Goal: Task Accomplishment & Management: Use online tool/utility

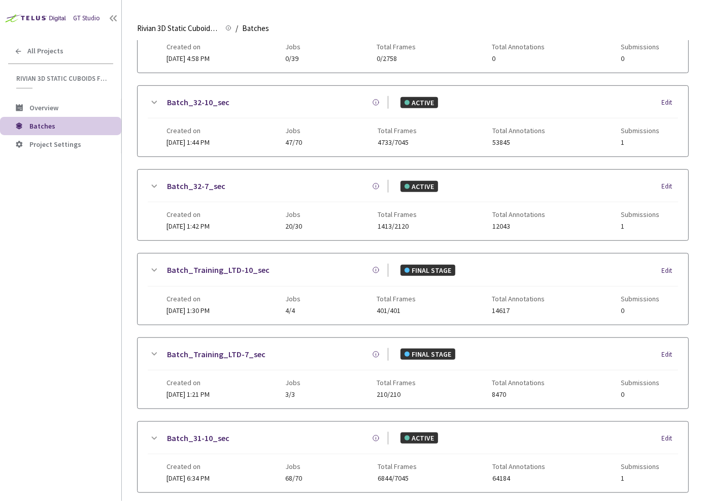
scroll to position [323, 0]
click at [193, 183] on link "Batch_32-7_sec" at bounding box center [196, 187] width 58 height 13
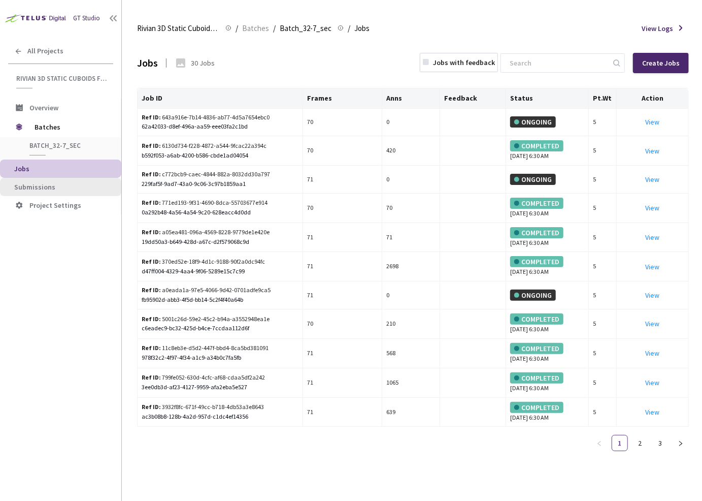
click at [74, 184] on span "Submissions" at bounding box center [63, 187] width 99 height 9
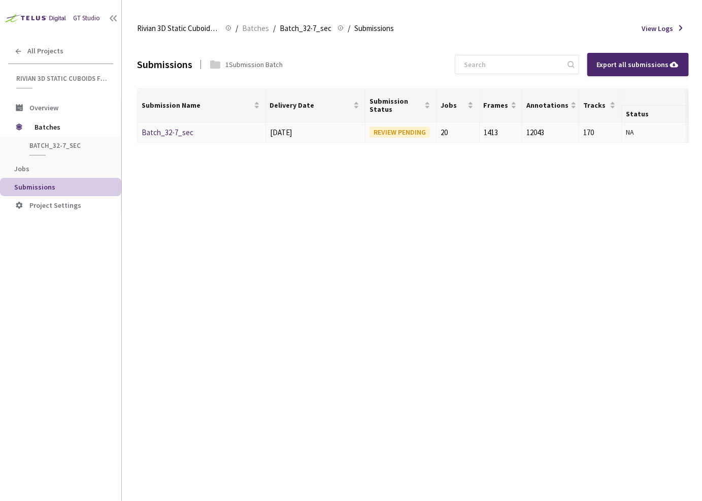
click at [173, 130] on link "Batch_32-7_sec" at bounding box center [168, 132] width 52 height 10
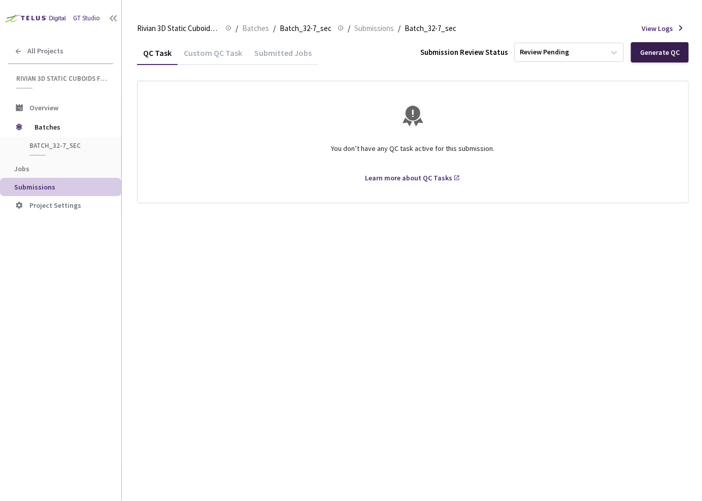
click at [643, 57] on div "Generate QC" at bounding box center [660, 52] width 58 height 20
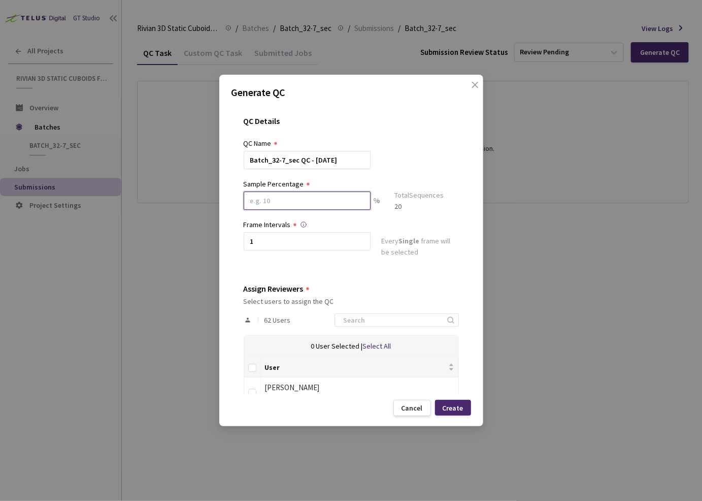
click at [307, 199] on input at bounding box center [307, 200] width 127 height 18
type input "80"
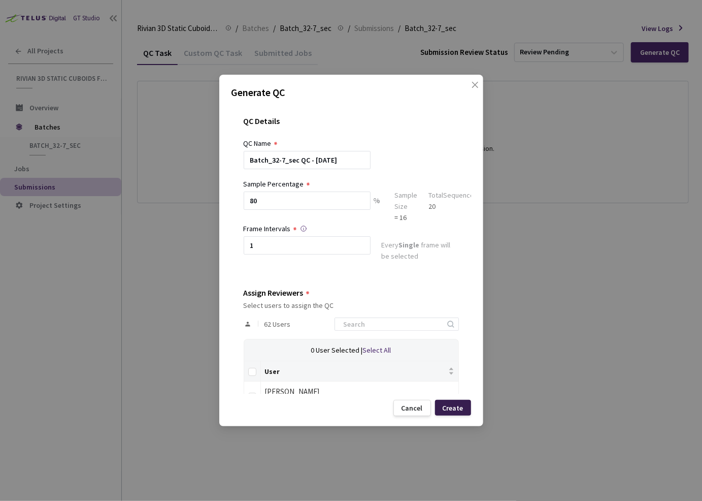
click at [453, 410] on div "Create" at bounding box center [453, 408] width 21 height 8
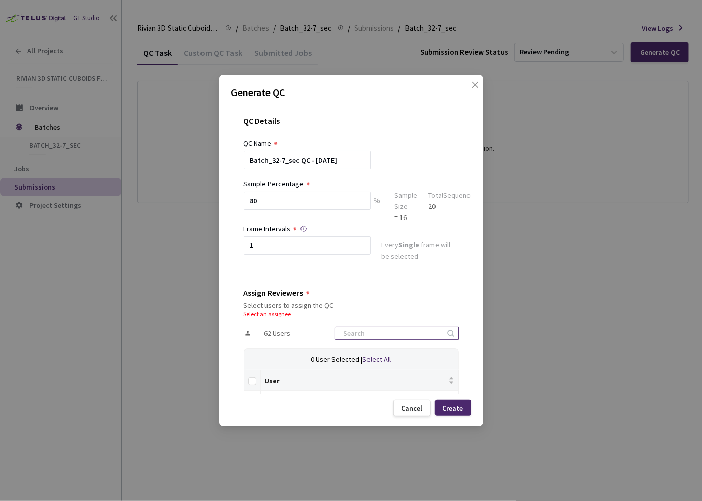
click at [403, 332] on input at bounding box center [392, 333] width 108 height 12
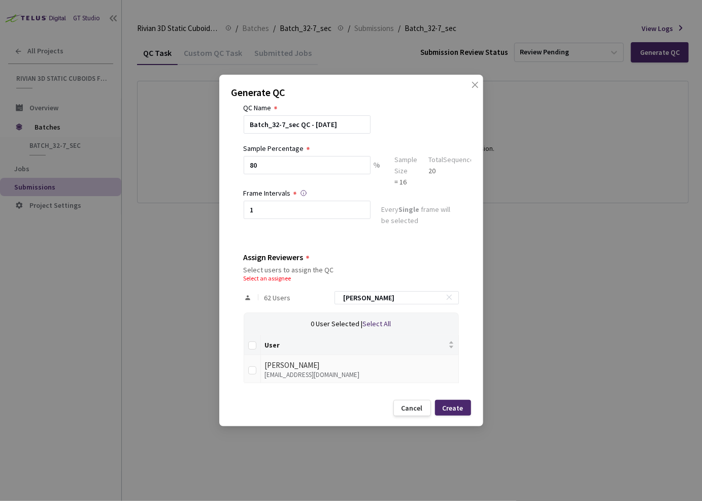
type input "[PERSON_NAME]"
click at [303, 368] on div "[PERSON_NAME]" at bounding box center [359, 365] width 189 height 12
click at [248, 369] on input "checkbox" at bounding box center [252, 370] width 8 height 8
checkbox input "true"
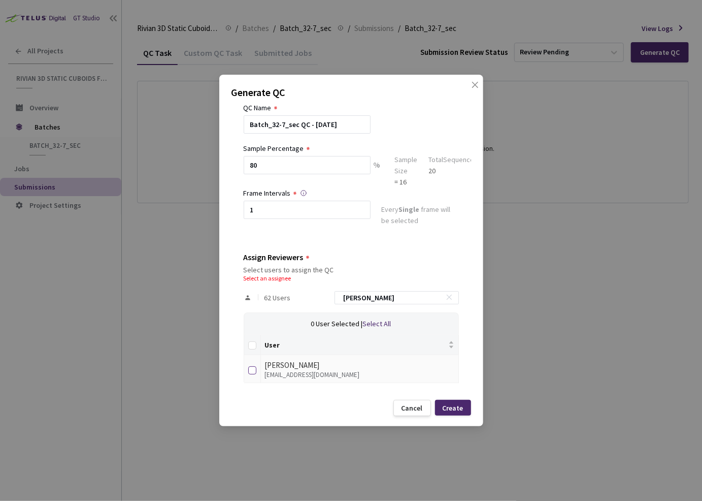
scroll to position [26, 0]
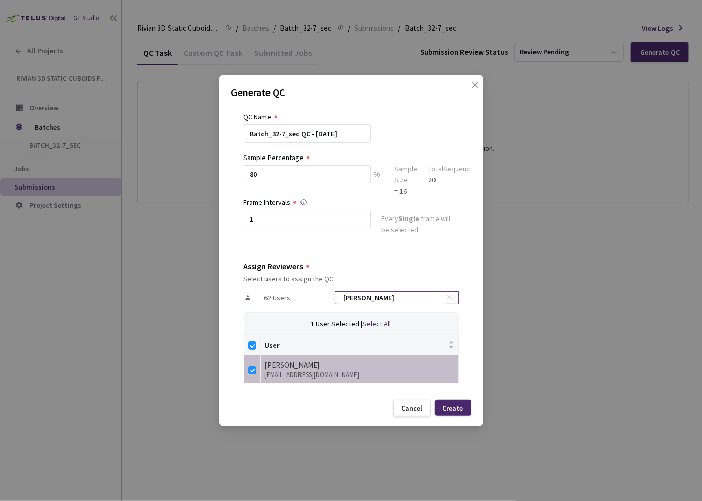
click at [399, 296] on input "[PERSON_NAME]" at bounding box center [392, 298] width 108 height 12
type input "a"
checkbox input "false"
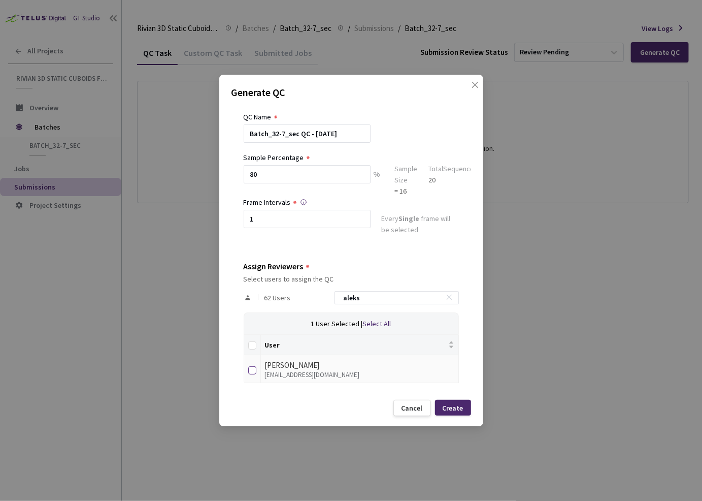
type input "aleks"
click at [253, 369] on input "checkbox" at bounding box center [252, 370] width 8 height 8
checkbox input "true"
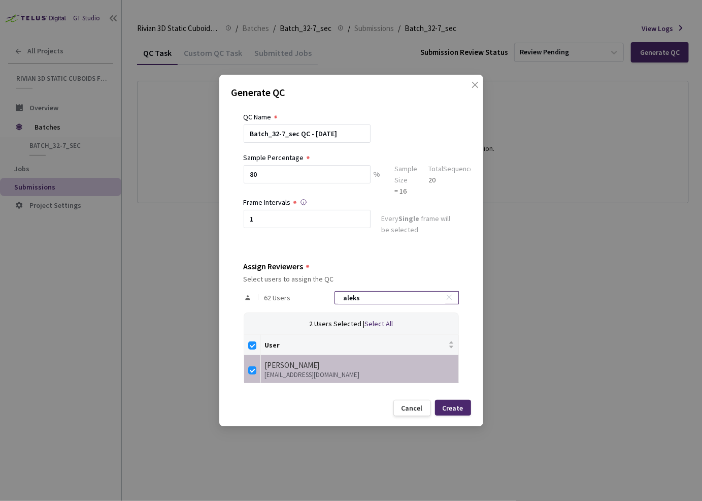
click at [446, 294] on icon at bounding box center [449, 297] width 7 height 7
checkbox input "false"
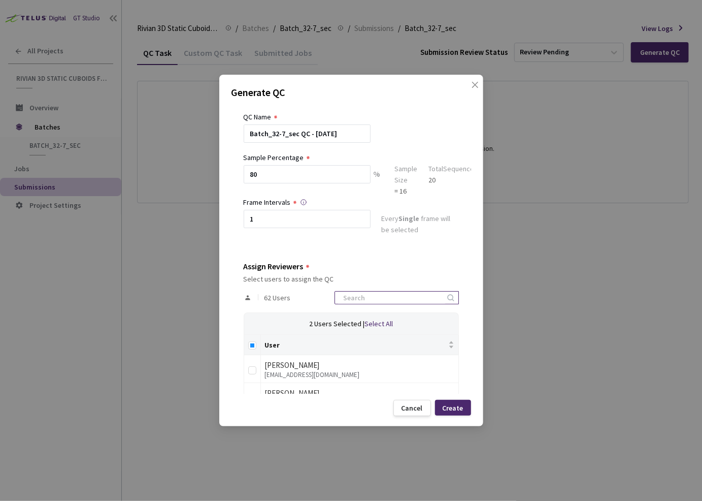
click at [399, 294] on input at bounding box center [392, 298] width 108 height 12
type input "mark"
click at [251, 369] on input "checkbox" at bounding box center [252, 370] width 8 height 8
checkbox input "true"
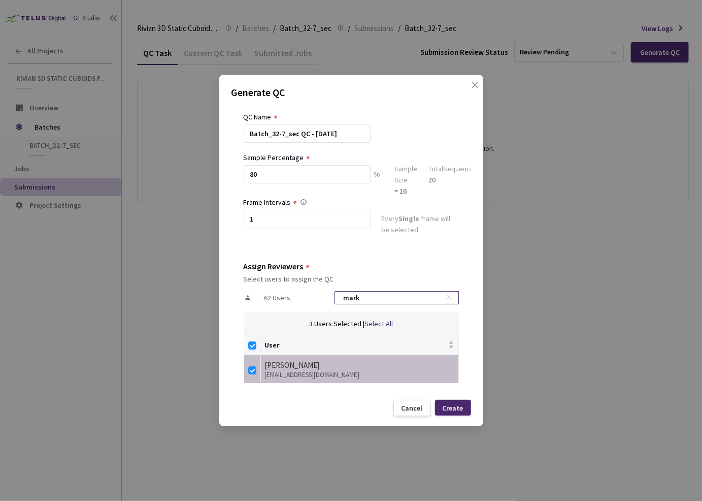
click at [449, 297] on div "mark" at bounding box center [397, 297] width 124 height 13
click at [446, 297] on span at bounding box center [451, 298] width 10 height 10
checkbox input "false"
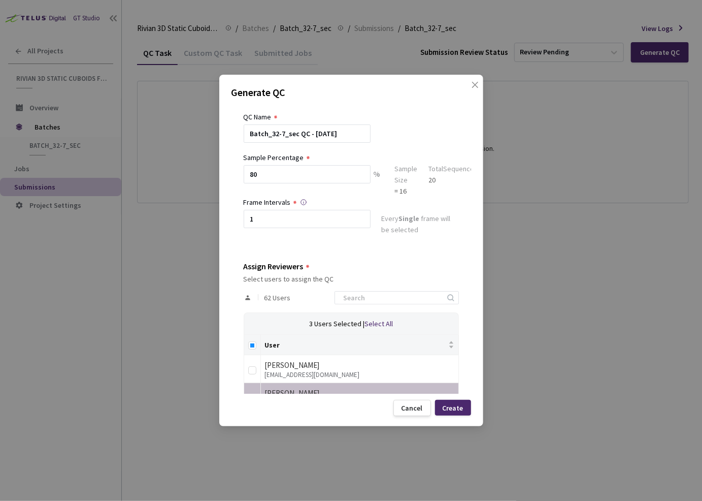
click at [446, 297] on icon at bounding box center [451, 298] width 10 height 10
click at [408, 297] on input at bounding box center [392, 298] width 108 height 12
type input "nema"
click at [254, 394] on input "checkbox" at bounding box center [252, 398] width 8 height 8
checkbox input "true"
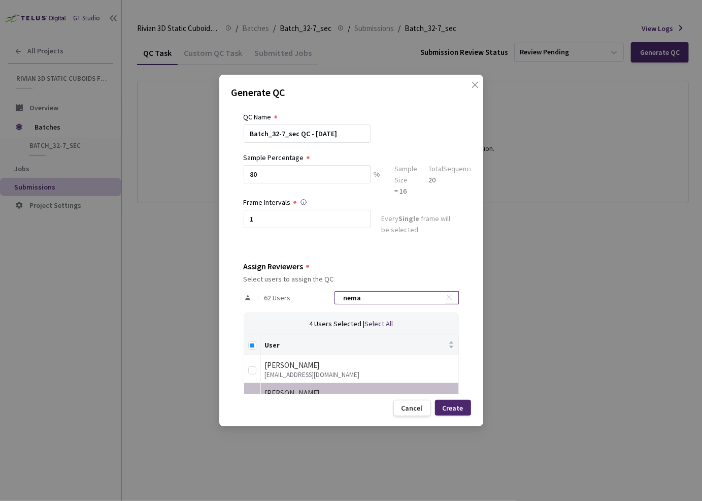
click at [384, 299] on input "nema" at bounding box center [392, 298] width 108 height 12
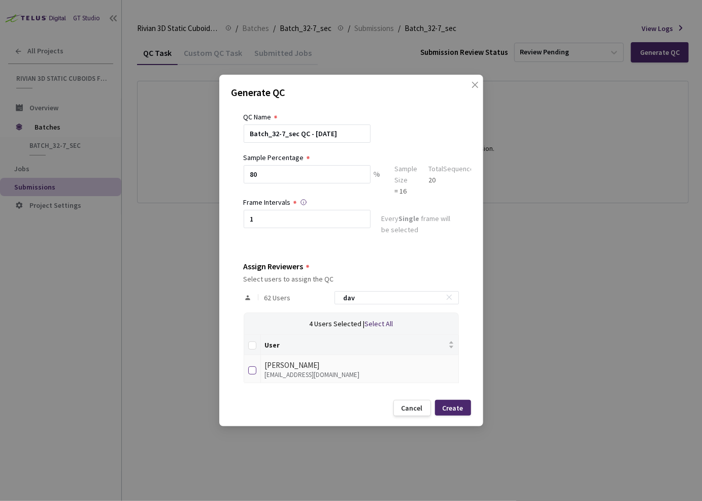
type input "dav"
click at [253, 368] on input "checkbox" at bounding box center [252, 370] width 8 height 8
checkbox input "true"
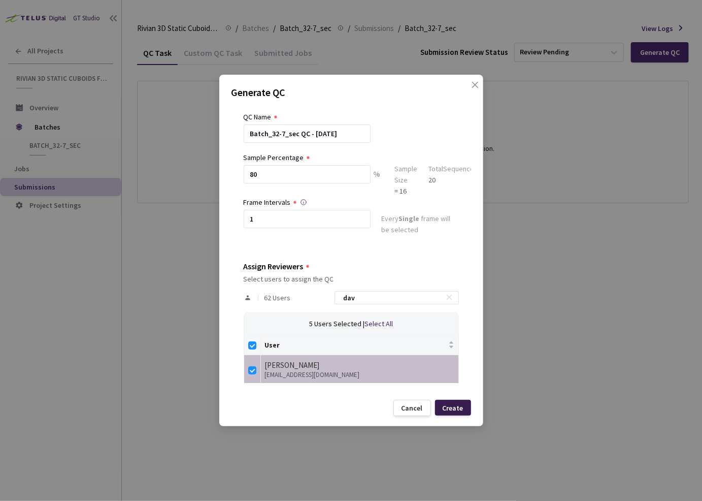
click at [456, 408] on div "Create" at bounding box center [453, 408] width 21 height 8
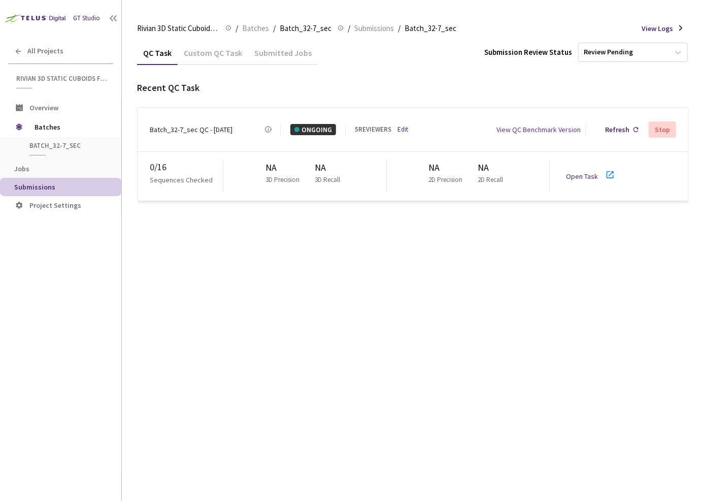
click at [579, 172] on link "Open Task" at bounding box center [582, 176] width 32 height 9
